Goal: Find specific page/section: Find specific page/section

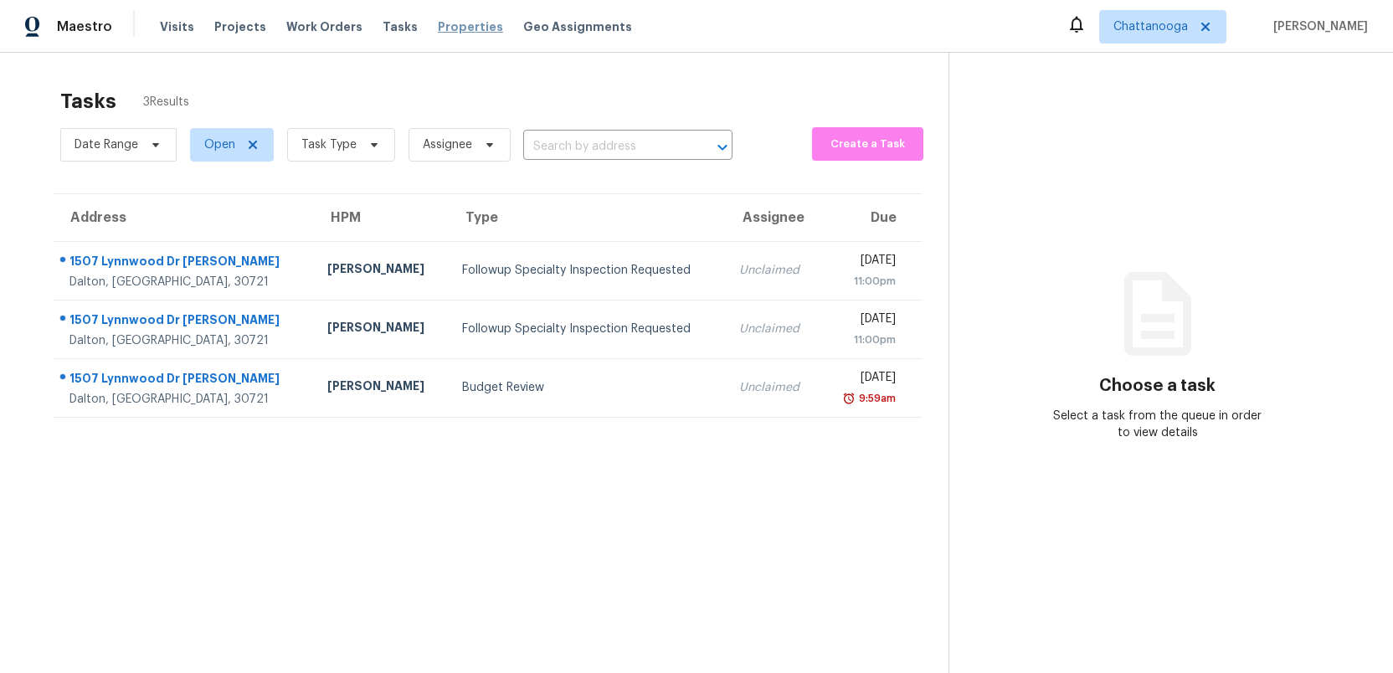
click at [444, 28] on span "Properties" at bounding box center [470, 26] width 65 height 17
